Goal: Task Accomplishment & Management: Use online tool/utility

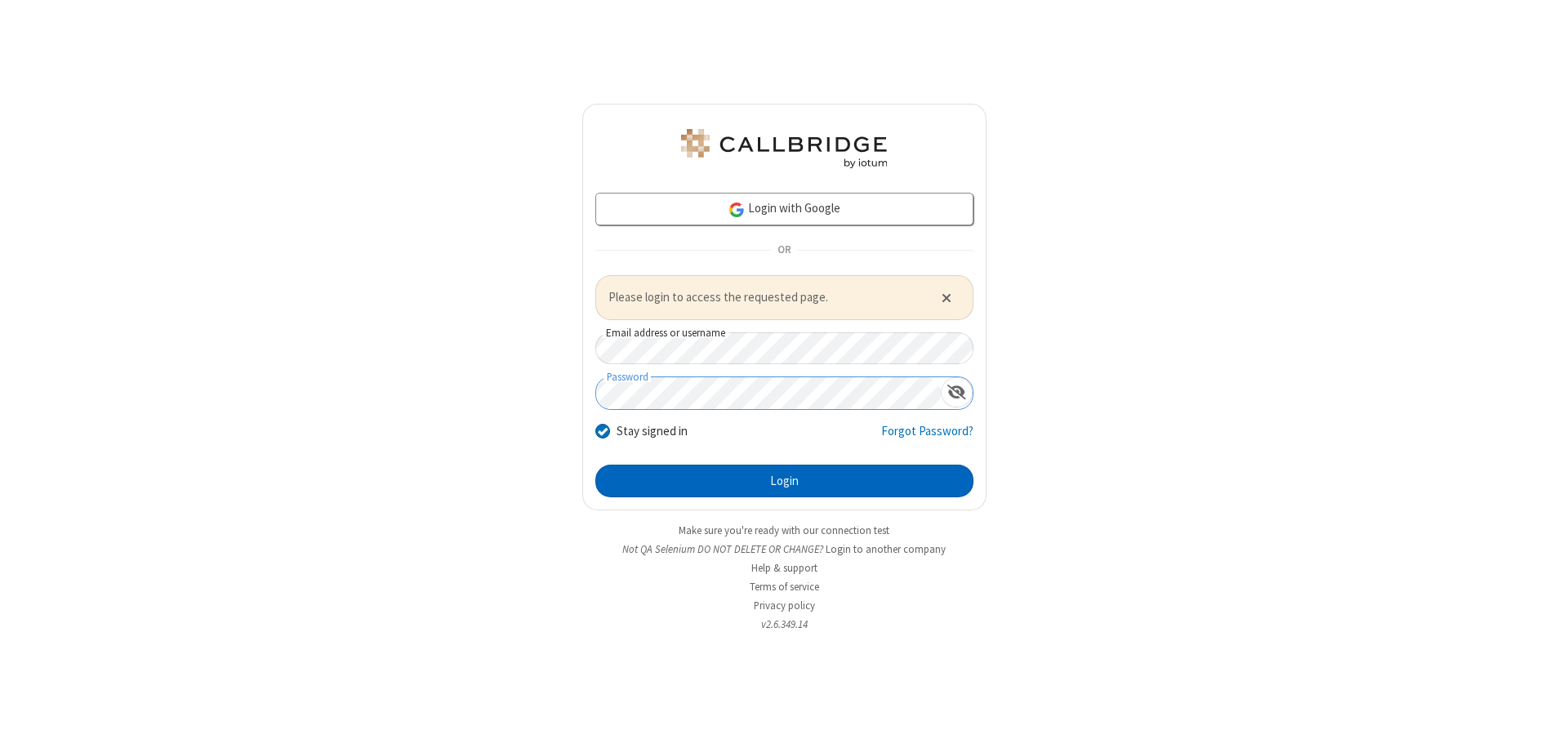
click at [784, 480] on button "Login" at bounding box center [784, 481] width 378 height 33
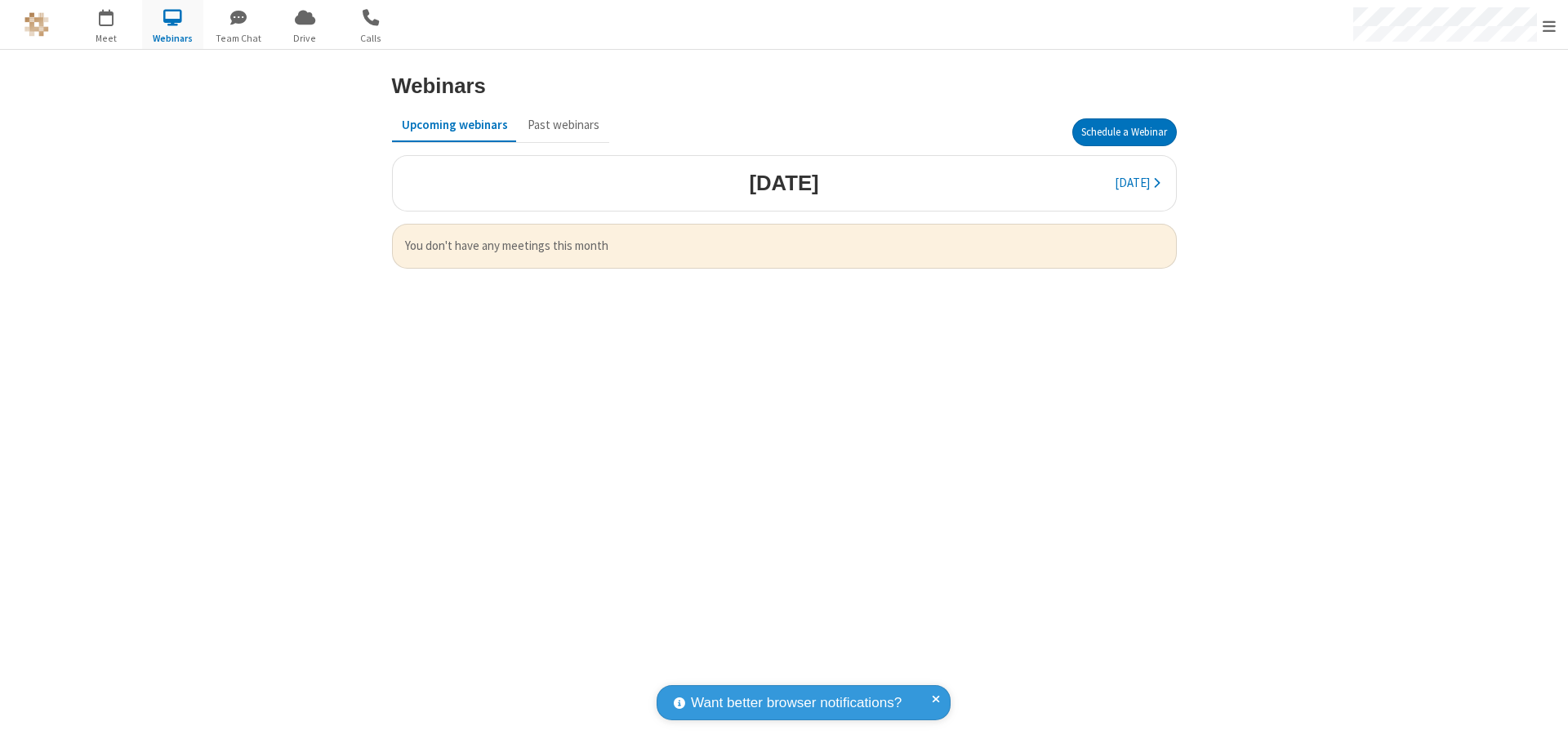
click at [1124, 132] on button "Schedule a Webinar" at bounding box center [1125, 132] width 105 height 28
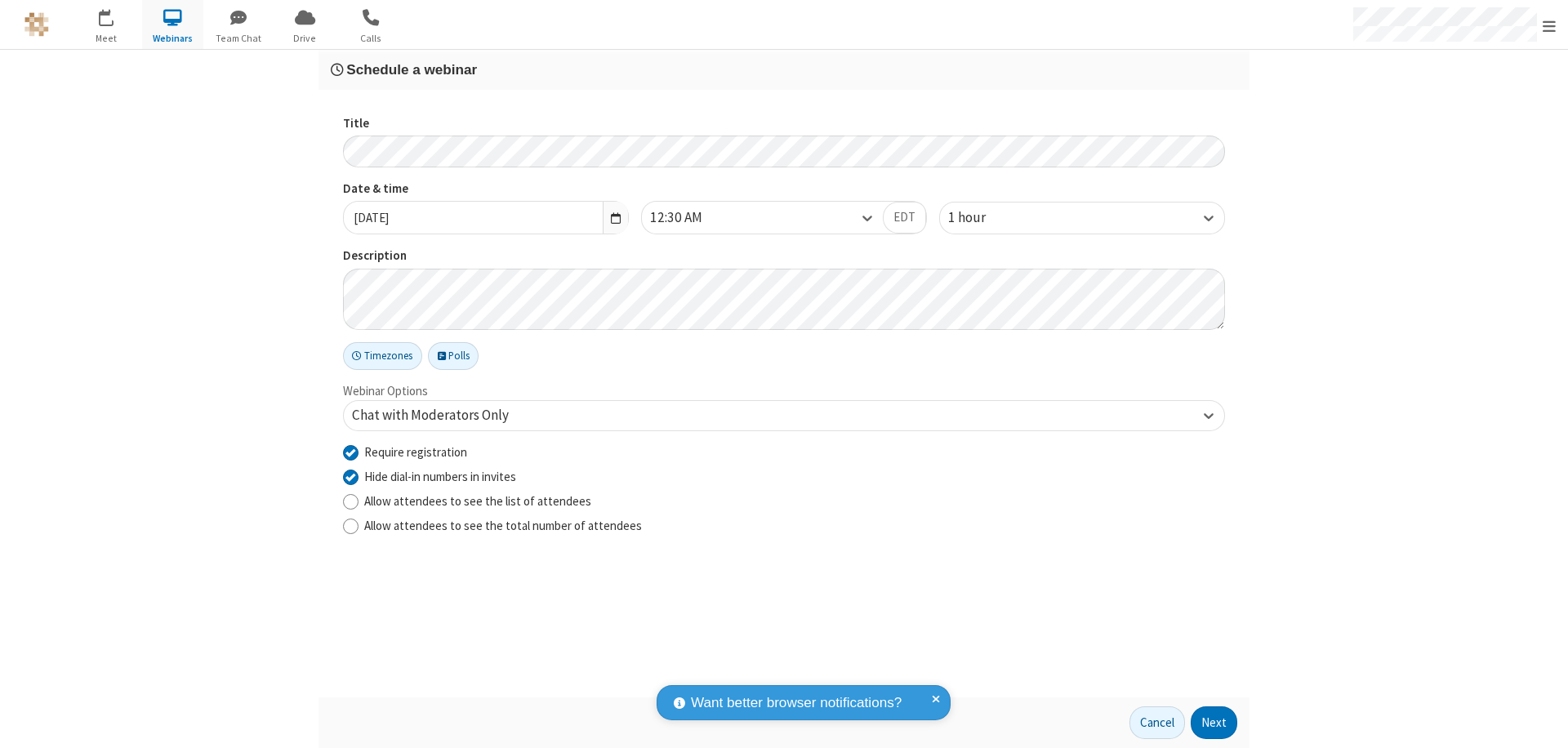
click at [350, 452] on input "Require registration" at bounding box center [350, 452] width 16 height 17
checkbox input "false"
click at [1214, 723] on button "Next" at bounding box center [1213, 723] width 47 height 33
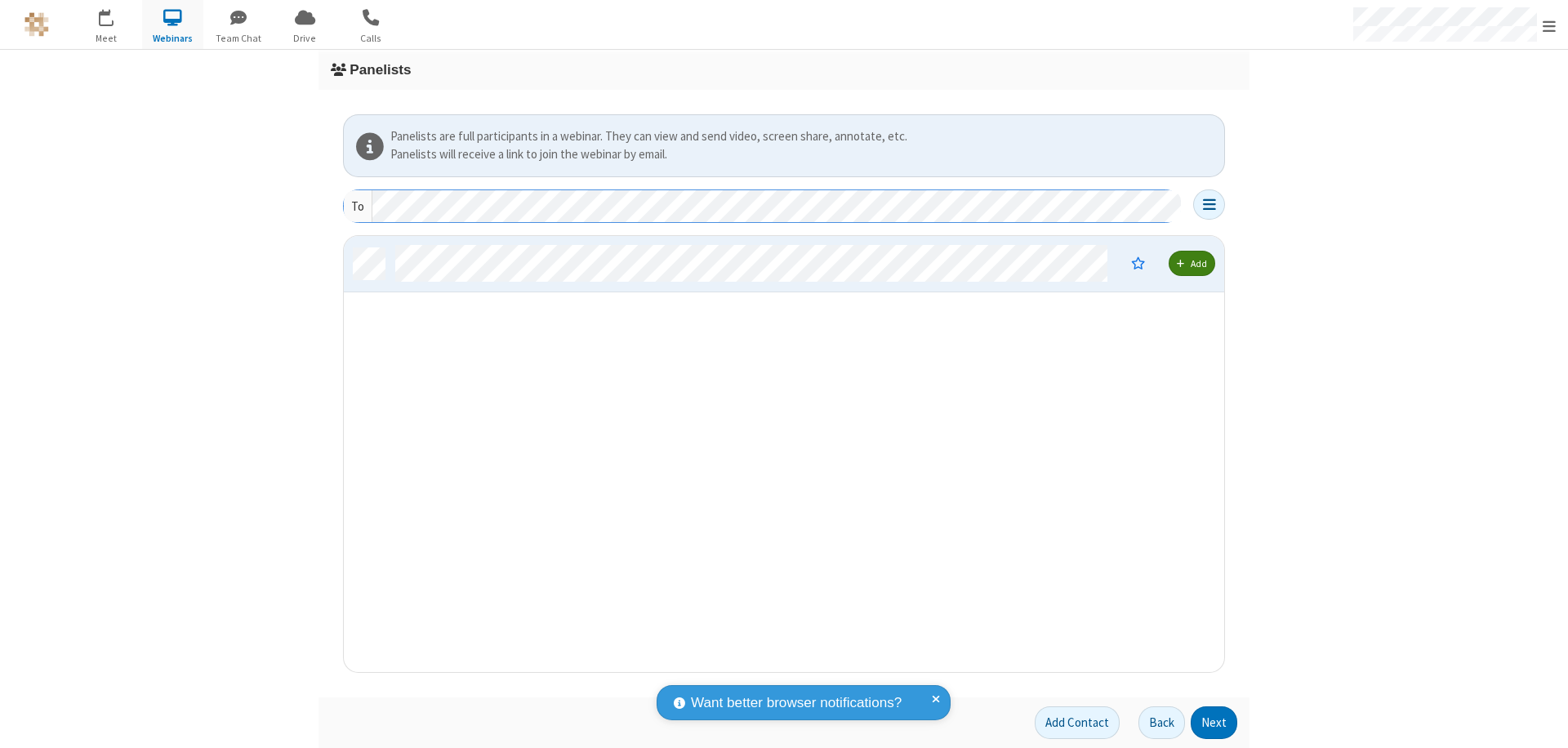
scroll to position [424, 868]
click at [1214, 723] on button "Next" at bounding box center [1213, 723] width 47 height 33
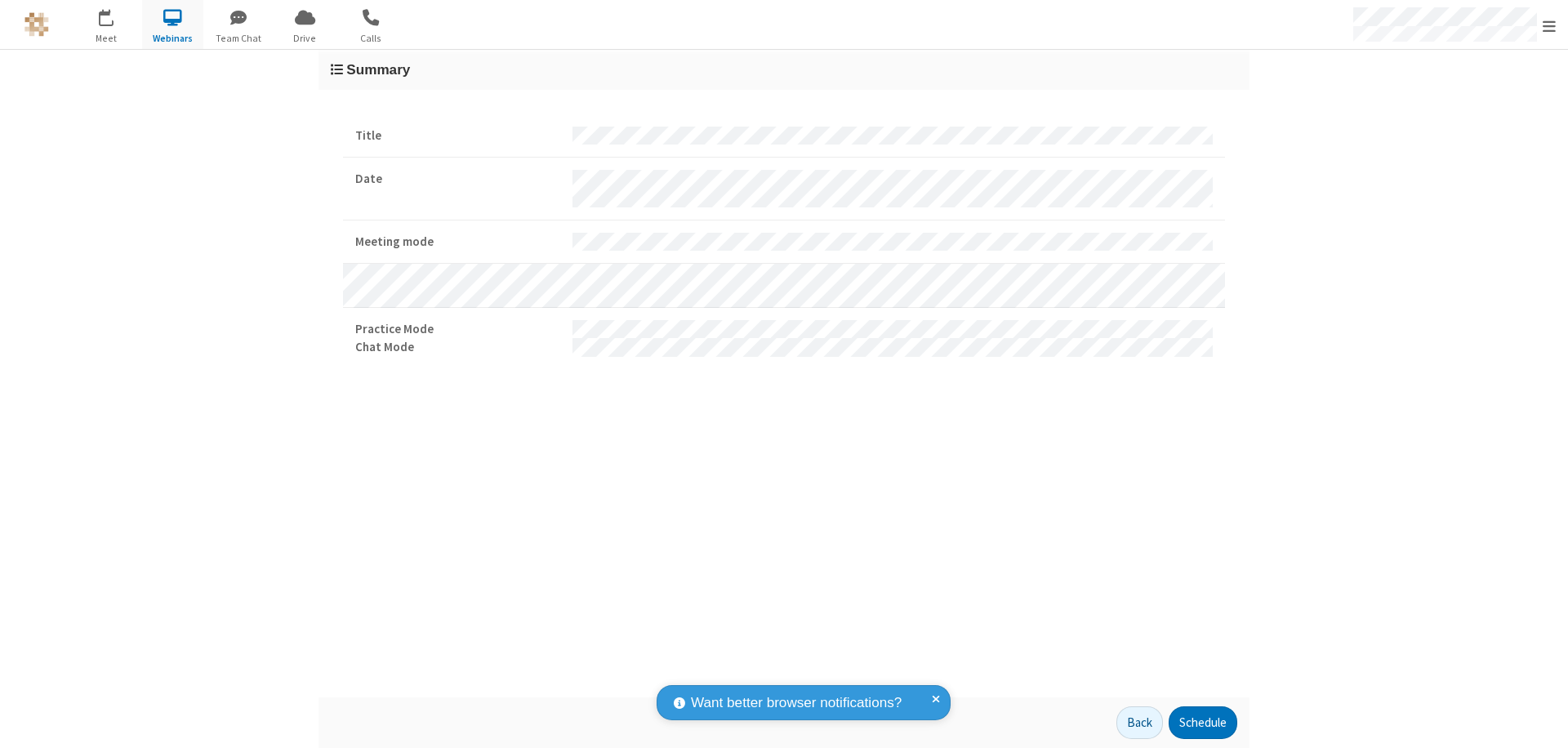
click at [1202, 723] on button "Schedule" at bounding box center [1202, 723] width 69 height 33
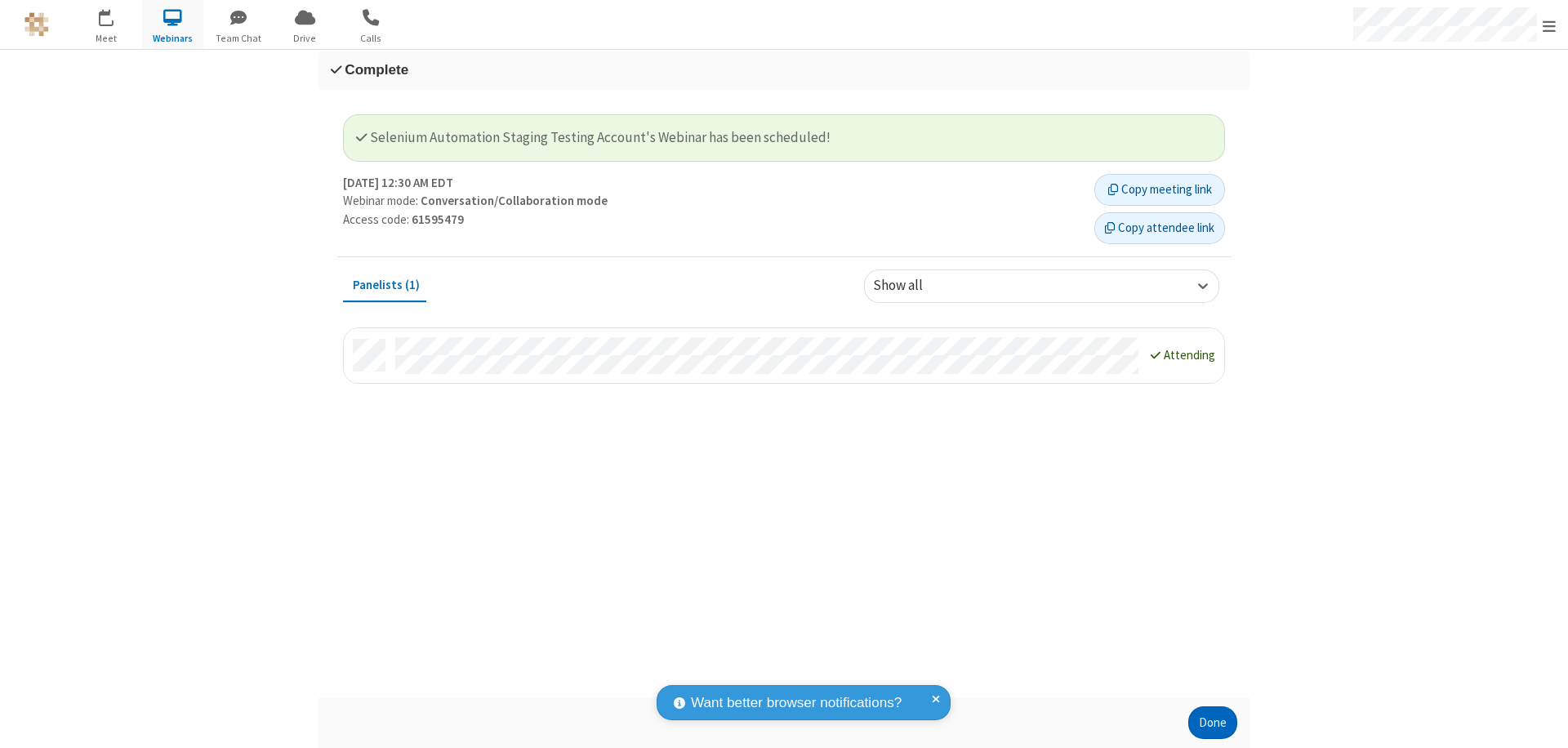
click at [1212, 723] on button "Done" at bounding box center [1212, 723] width 49 height 33
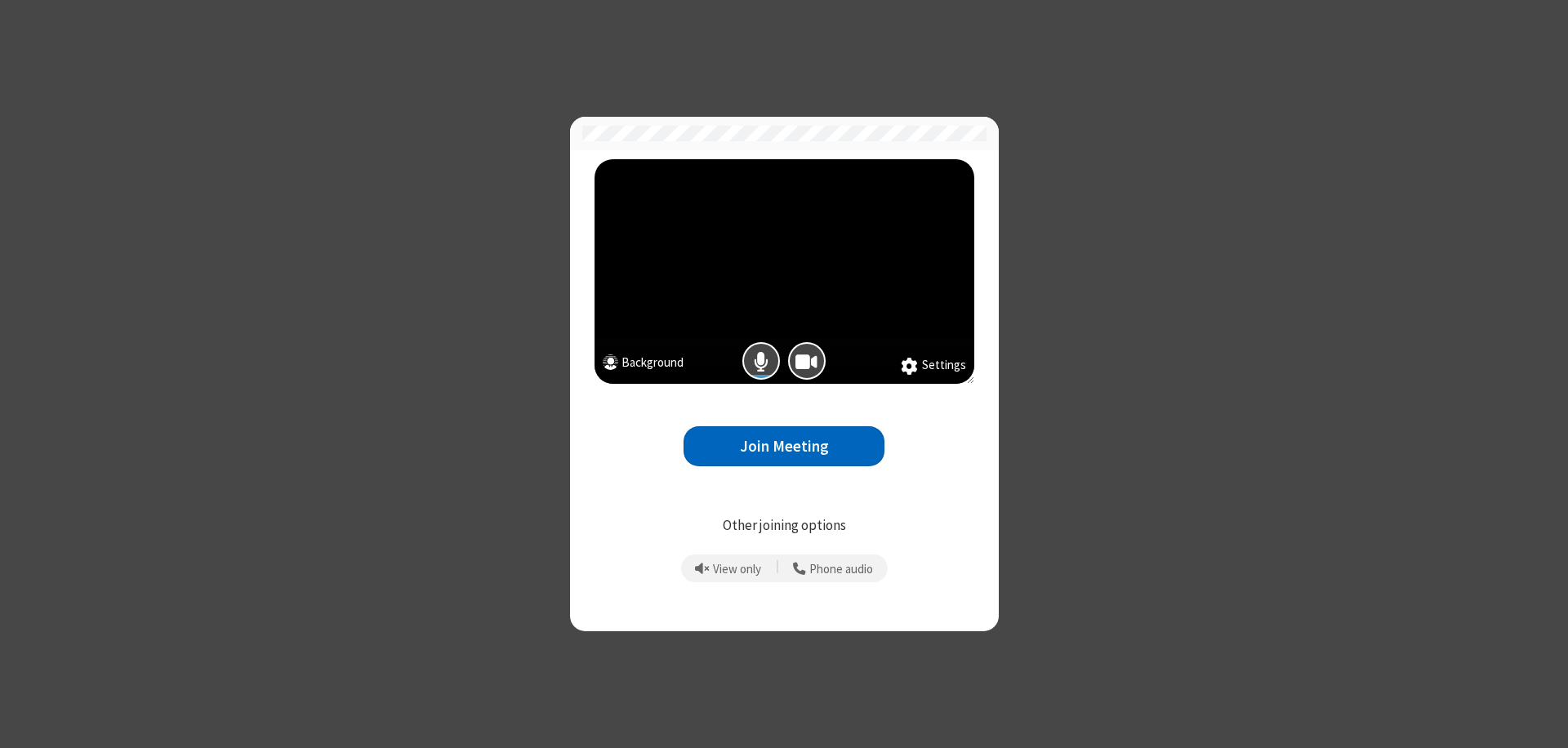
click at [784, 446] on button "Join Meeting" at bounding box center [784, 446] width 200 height 40
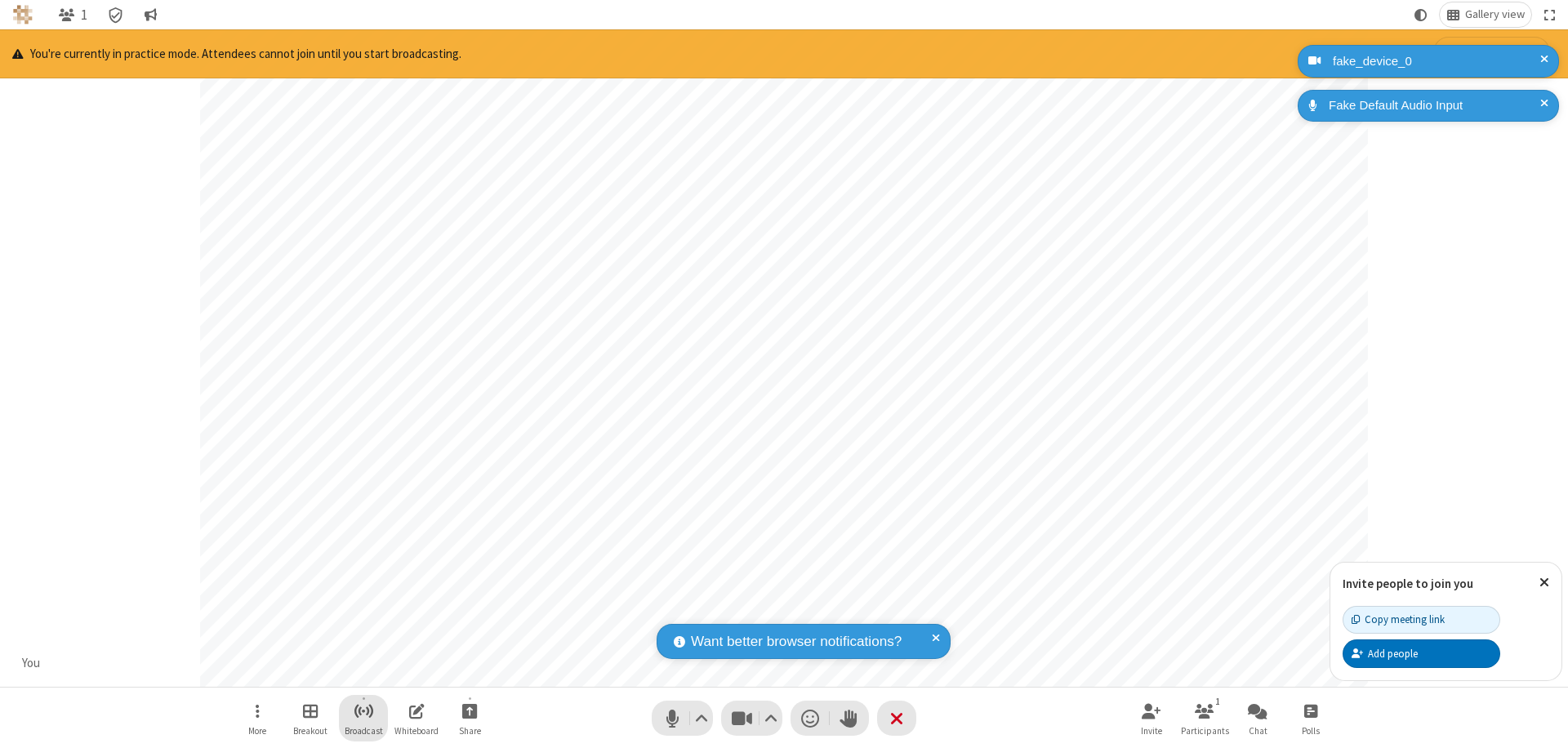
click at [362, 710] on span "Start broadcast" at bounding box center [363, 711] width 20 height 20
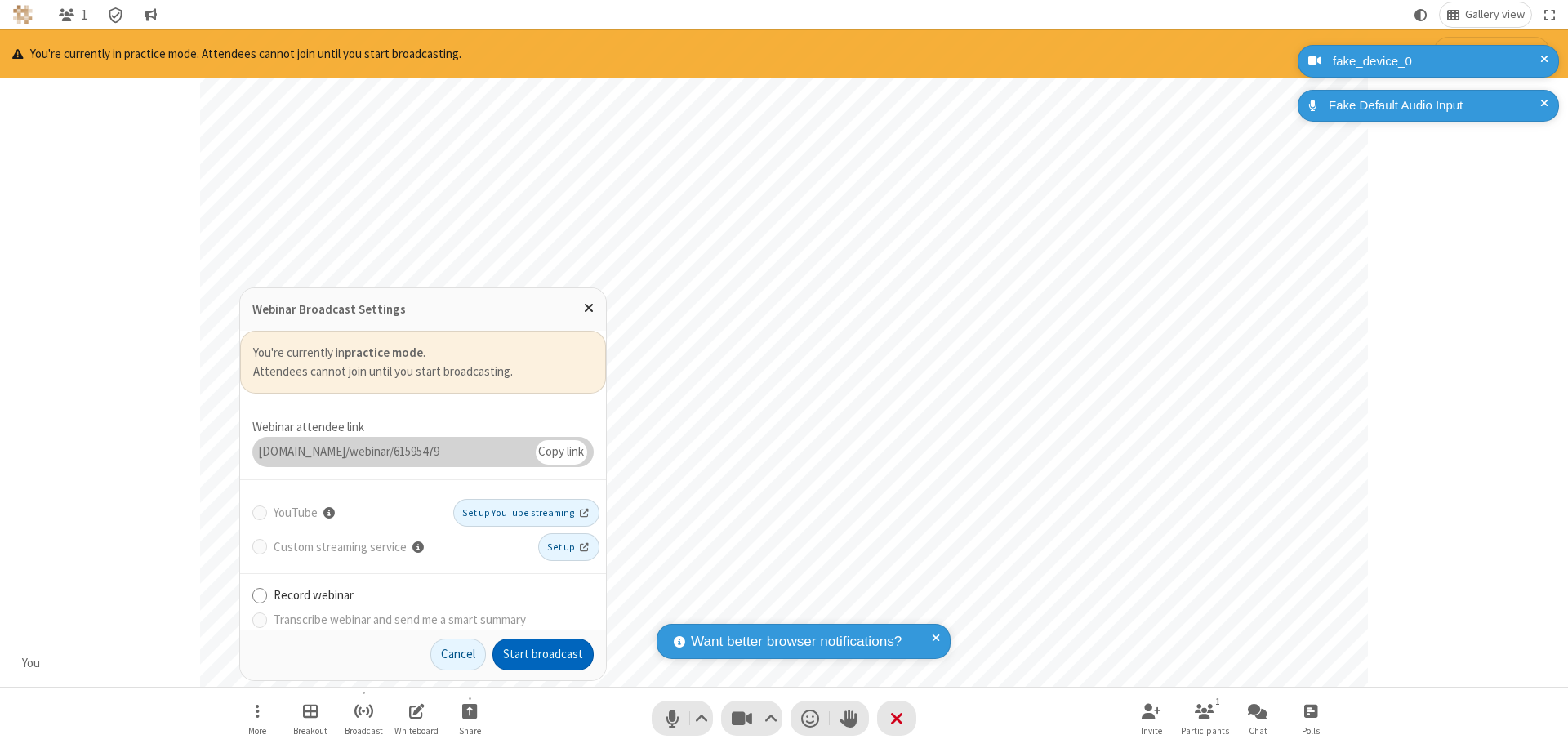
click at [543, 654] on button "Start broadcast" at bounding box center [543, 655] width 101 height 33
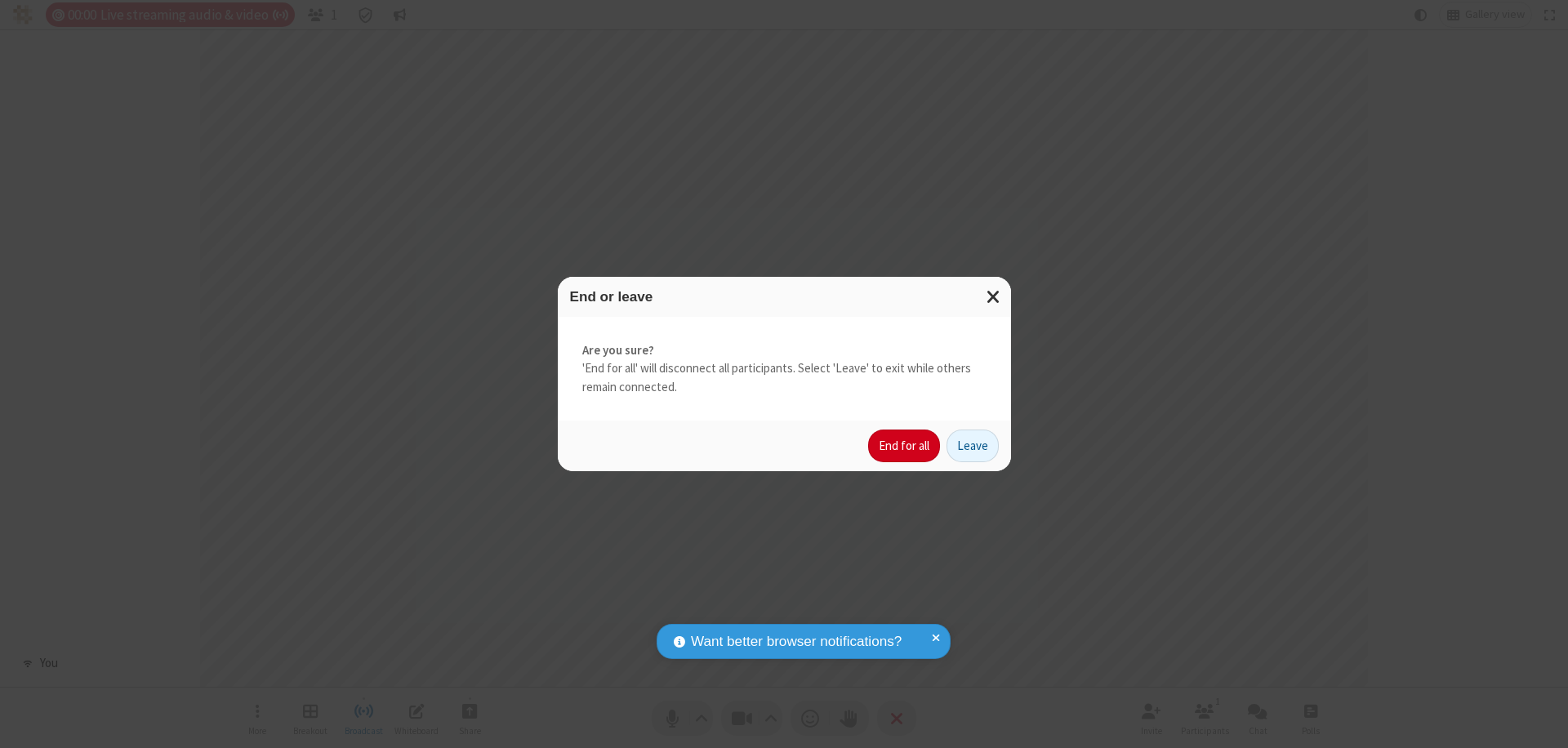
click at [905, 446] on button "End for all" at bounding box center [904, 446] width 72 height 33
